Goal: Task Accomplishment & Management: Use online tool/utility

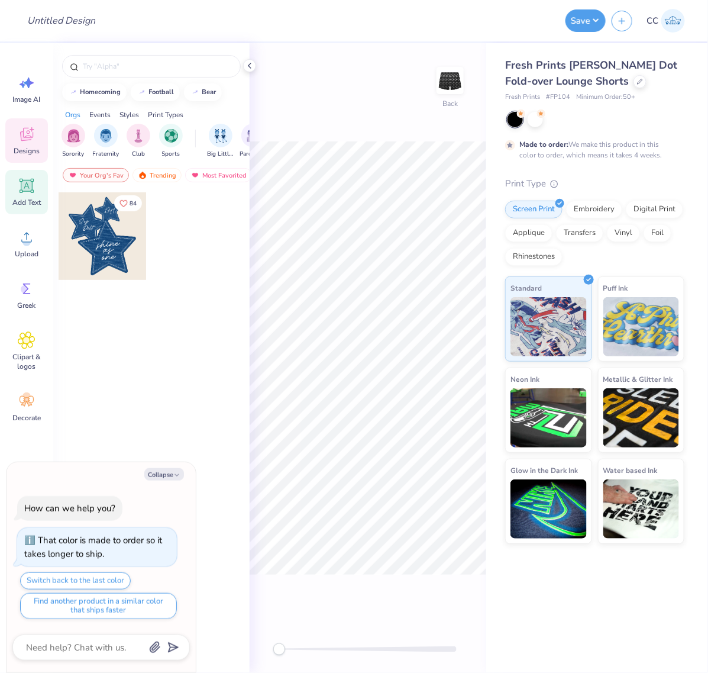
click at [30, 195] on div "Add Text" at bounding box center [26, 192] width 43 height 44
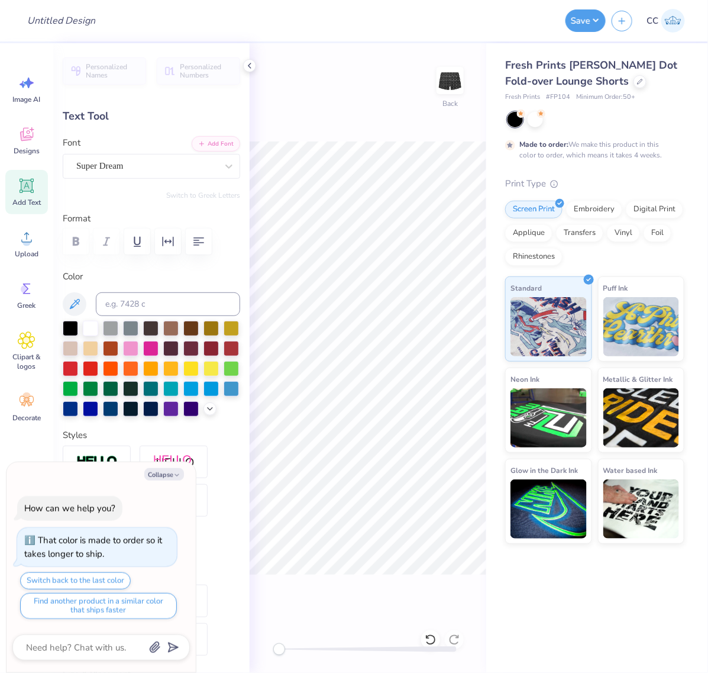
type textarea "x"
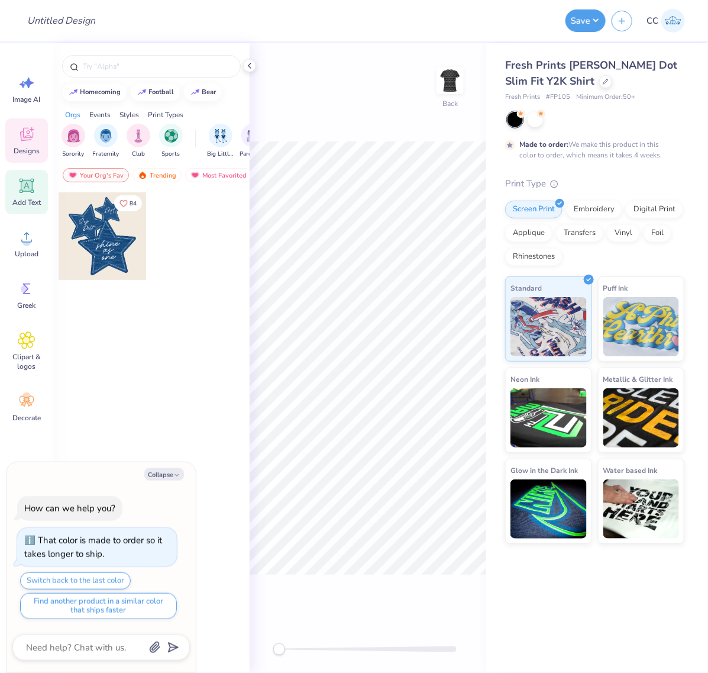
click at [33, 177] on icon at bounding box center [27, 186] width 18 height 18
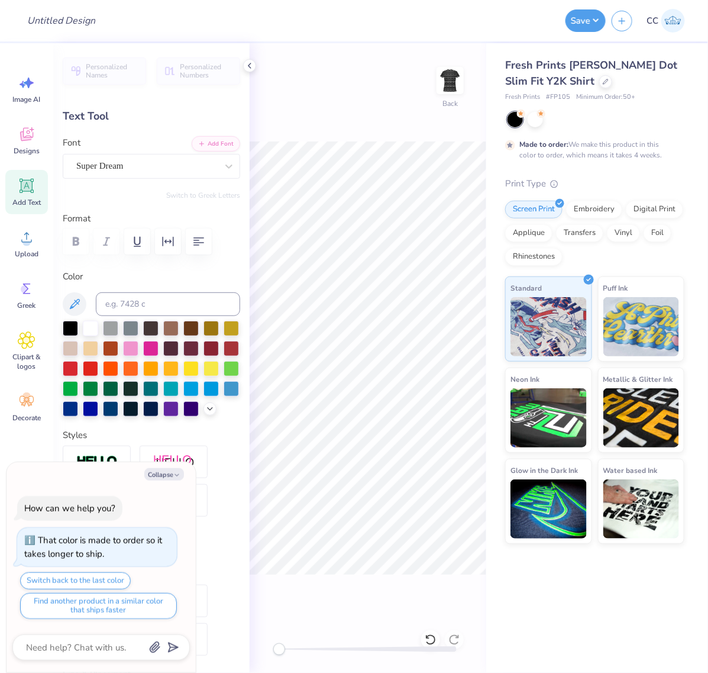
type textarea "x"
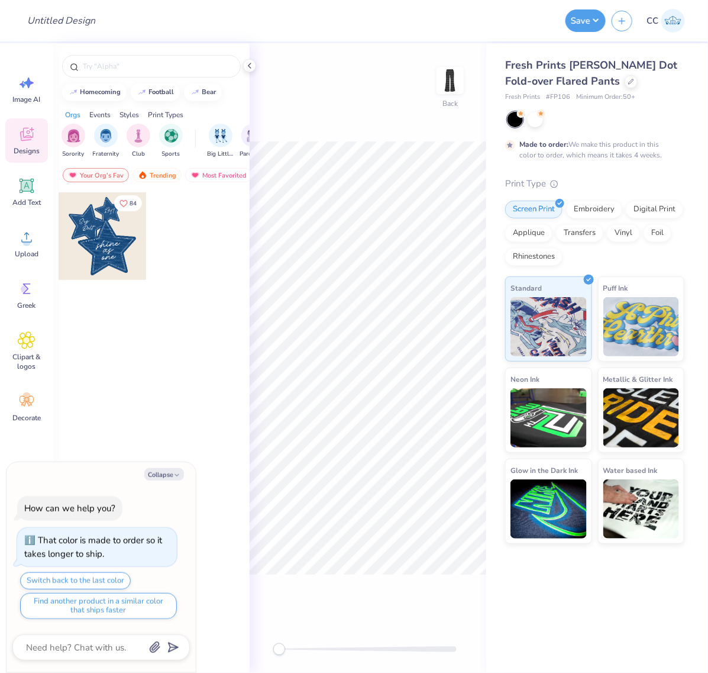
type textarea "x"
click at [31, 184] on icon at bounding box center [26, 185] width 11 height 11
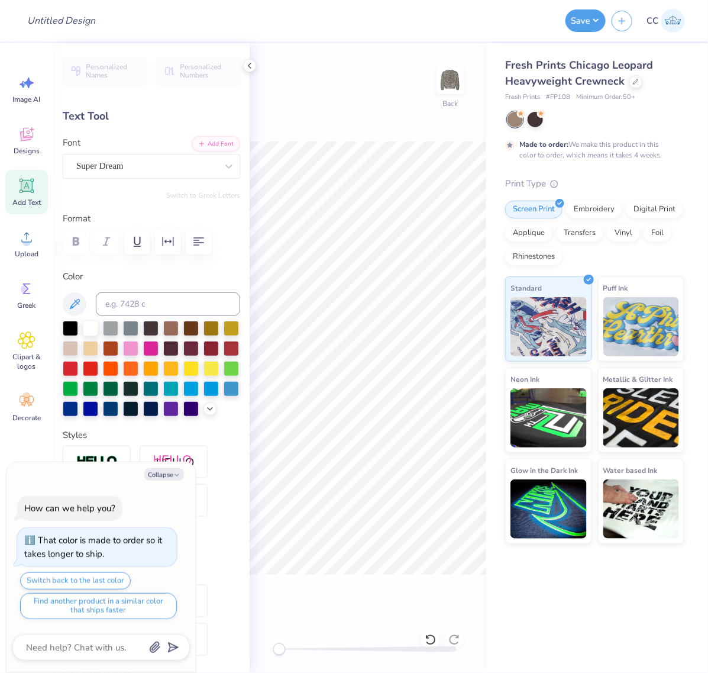
type textarea "x"
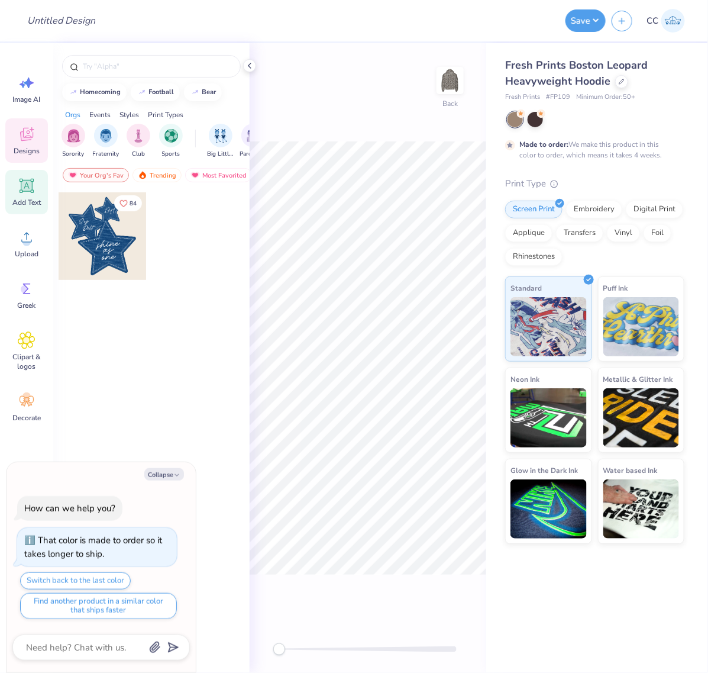
drag, startPoint x: 20, startPoint y: 191, endPoint x: 25, endPoint y: 192, distance: 6.0
click at [25, 192] on icon at bounding box center [27, 186] width 18 height 18
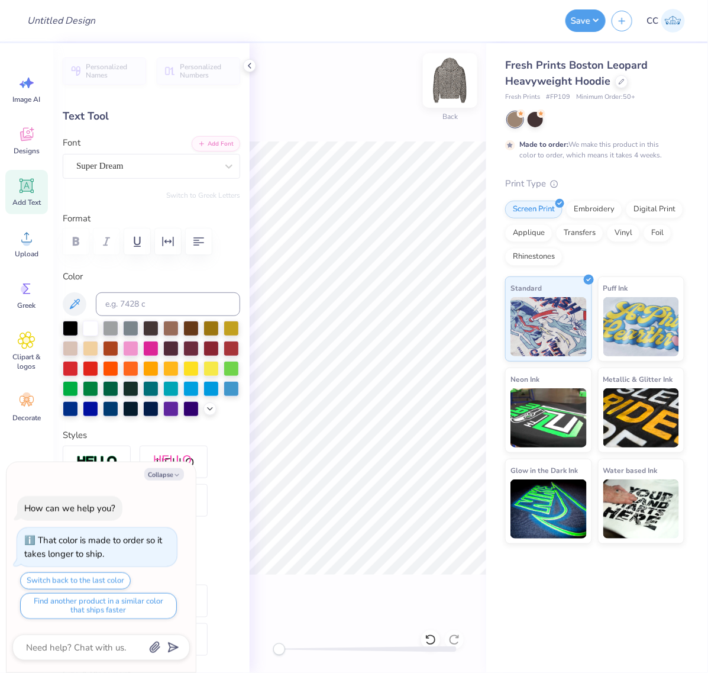
click at [447, 78] on img at bounding box center [450, 80] width 47 height 47
click at [33, 191] on icon at bounding box center [27, 186] width 18 height 18
type textarea "x"
type input "7.15"
type input "2.07"
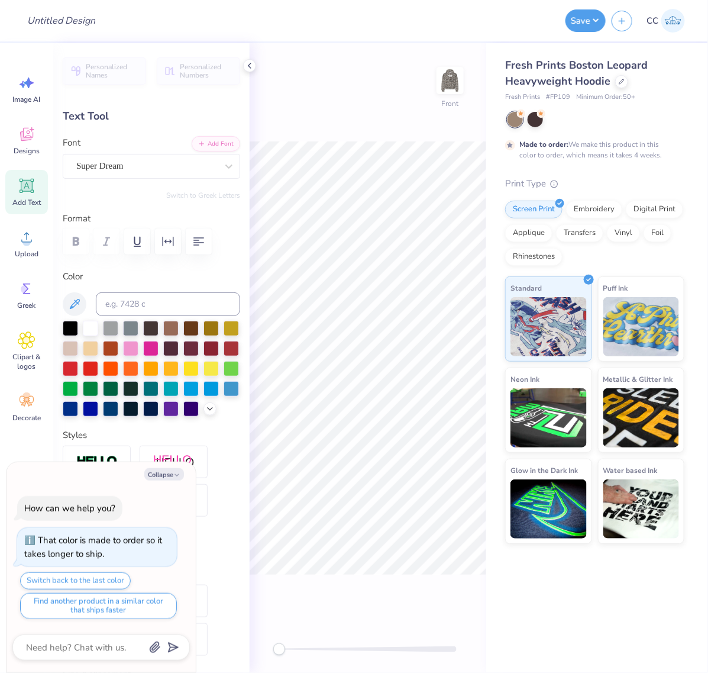
type input "13.96"
type textarea "x"
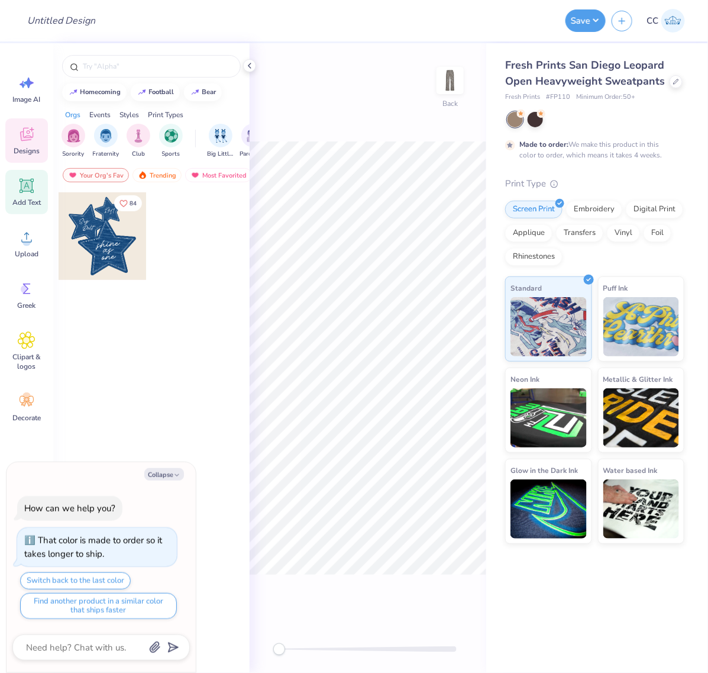
click at [28, 185] on icon at bounding box center [27, 186] width 14 height 14
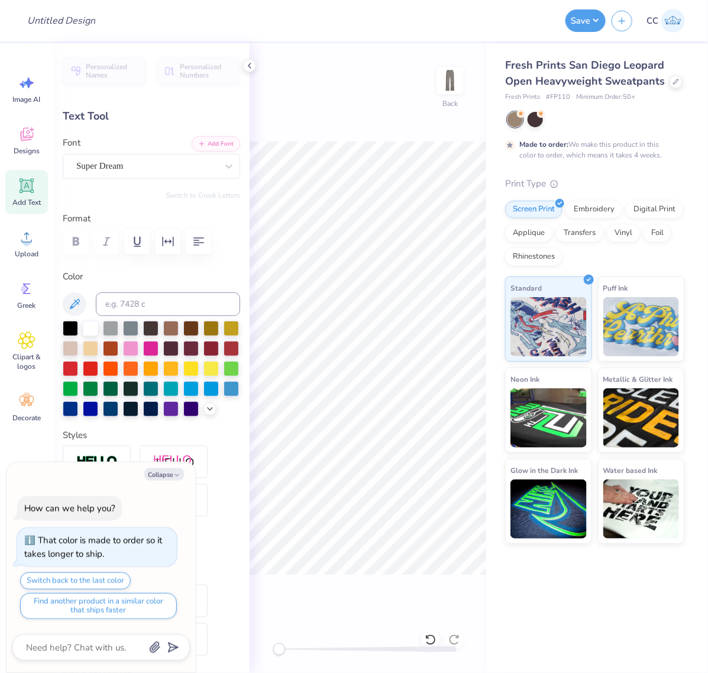
type textarea "x"
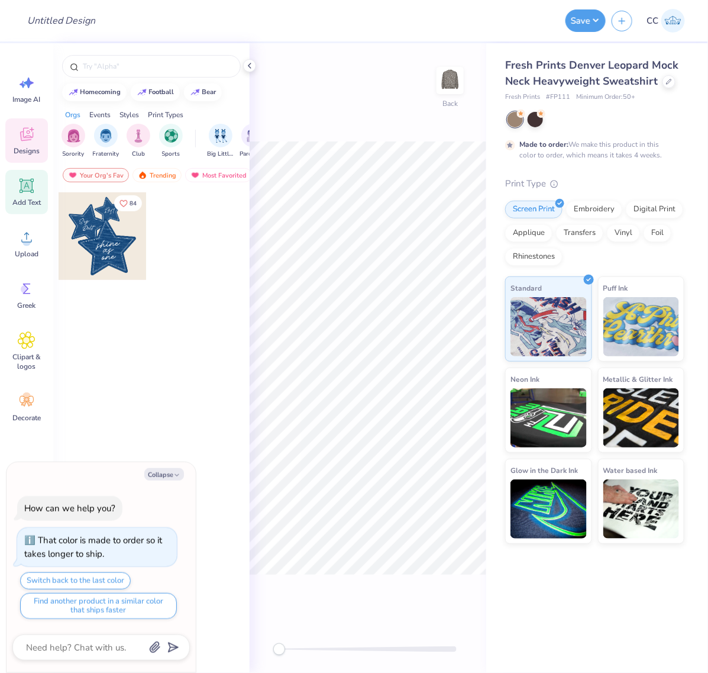
click at [28, 184] on icon at bounding box center [26, 185] width 11 height 11
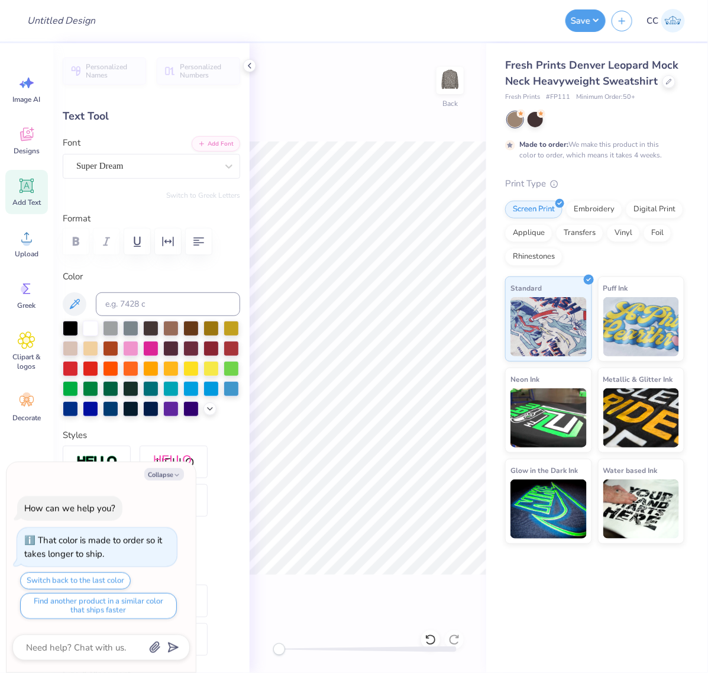
type textarea "x"
